Goal: Information Seeking & Learning: Check status

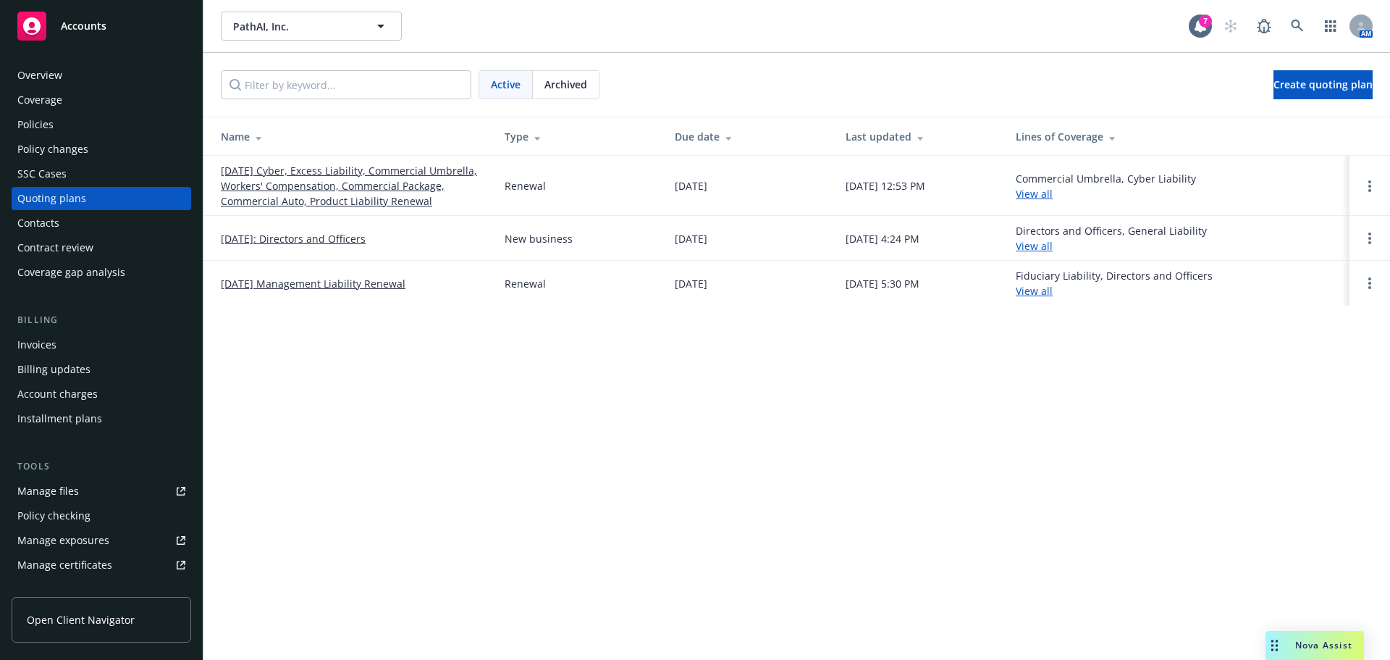
click at [301, 167] on link "[DATE] Cyber, Excess Liability, Commercial Umbrella, Workers' Compensation, Com…" at bounding box center [351, 186] width 261 height 46
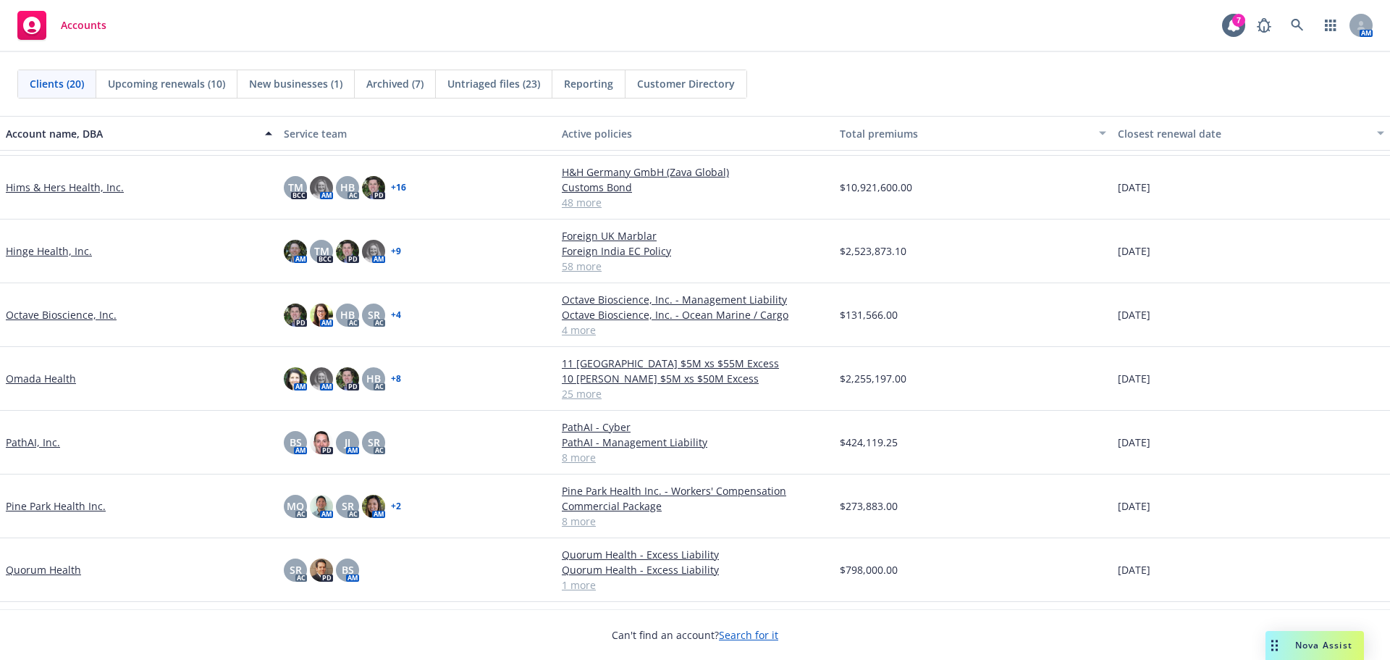
scroll to position [507, 0]
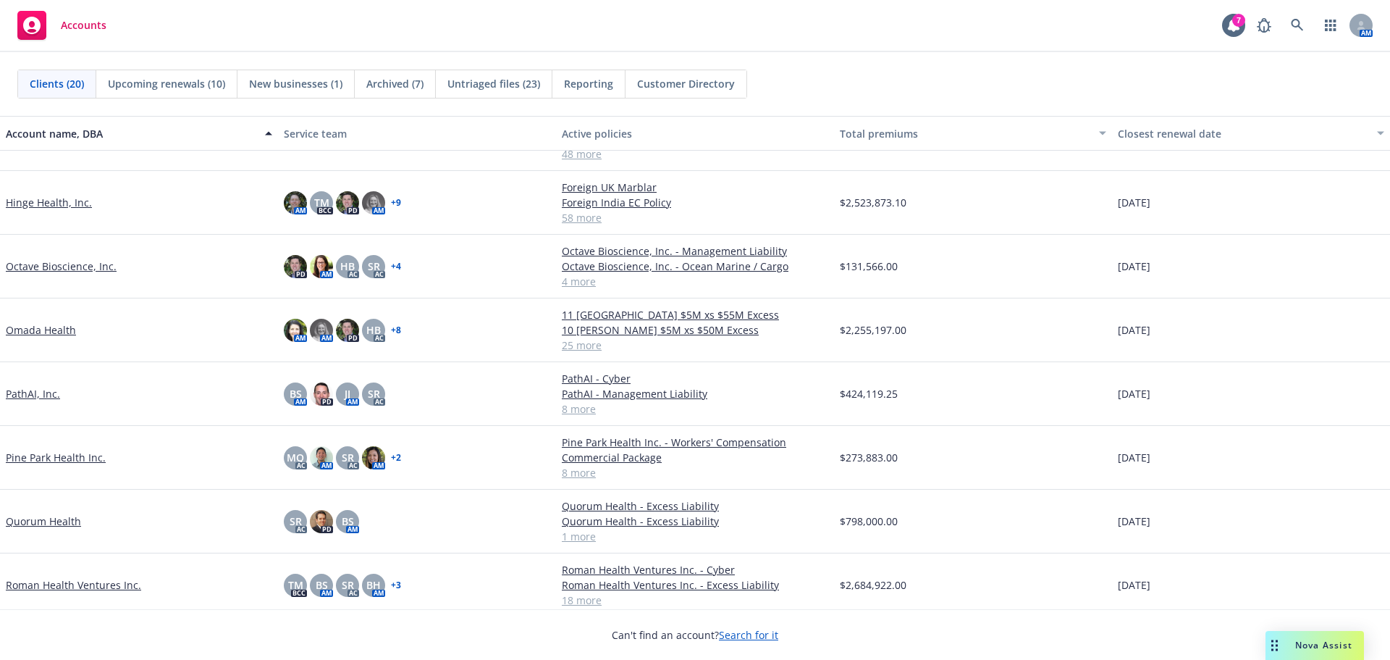
click at [38, 403] on div "PathAI, Inc." at bounding box center [139, 394] width 278 height 64
click at [37, 395] on link "PathAI, Inc." at bounding box center [33, 393] width 54 height 15
